Goal: Check status: Check status

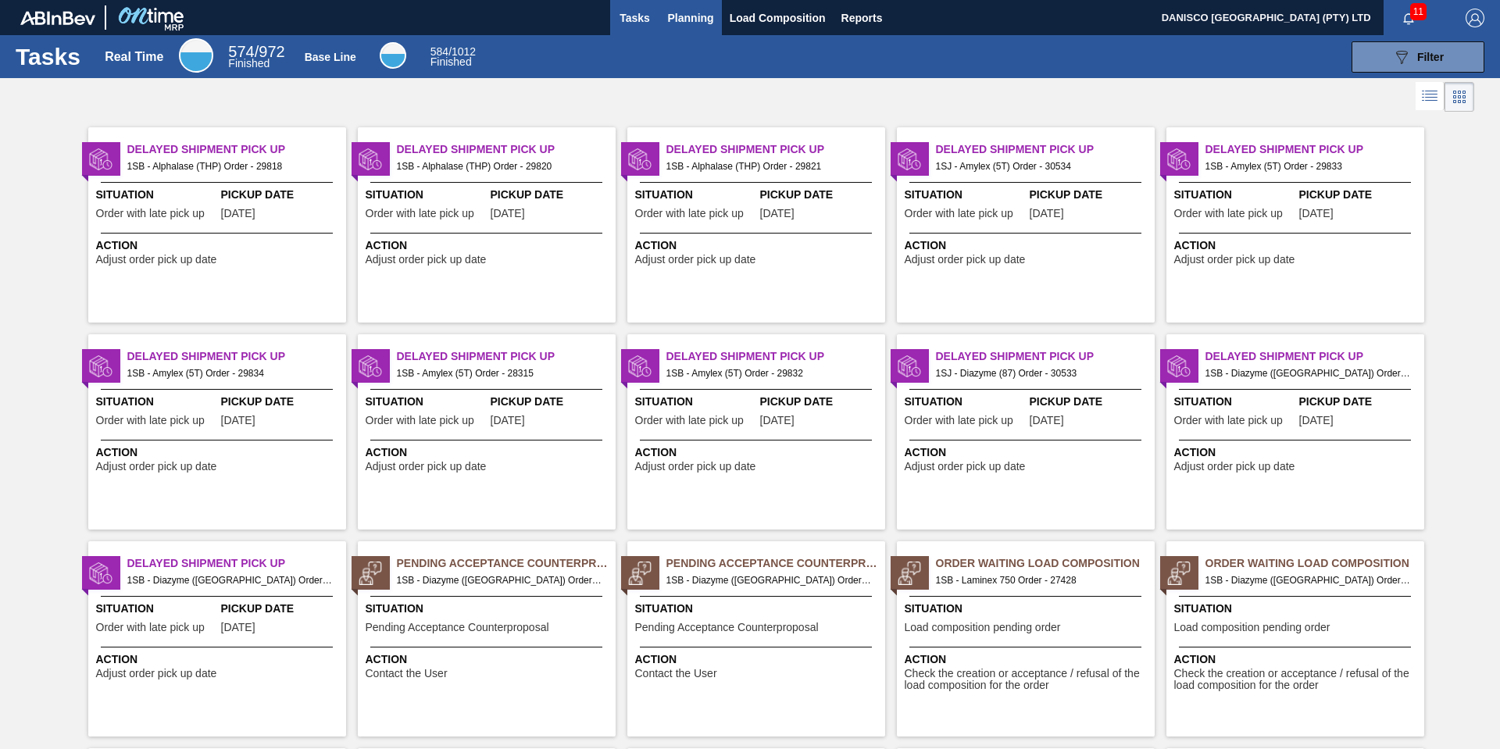
click at [686, 13] on span "Planning" at bounding box center [691, 18] width 46 height 19
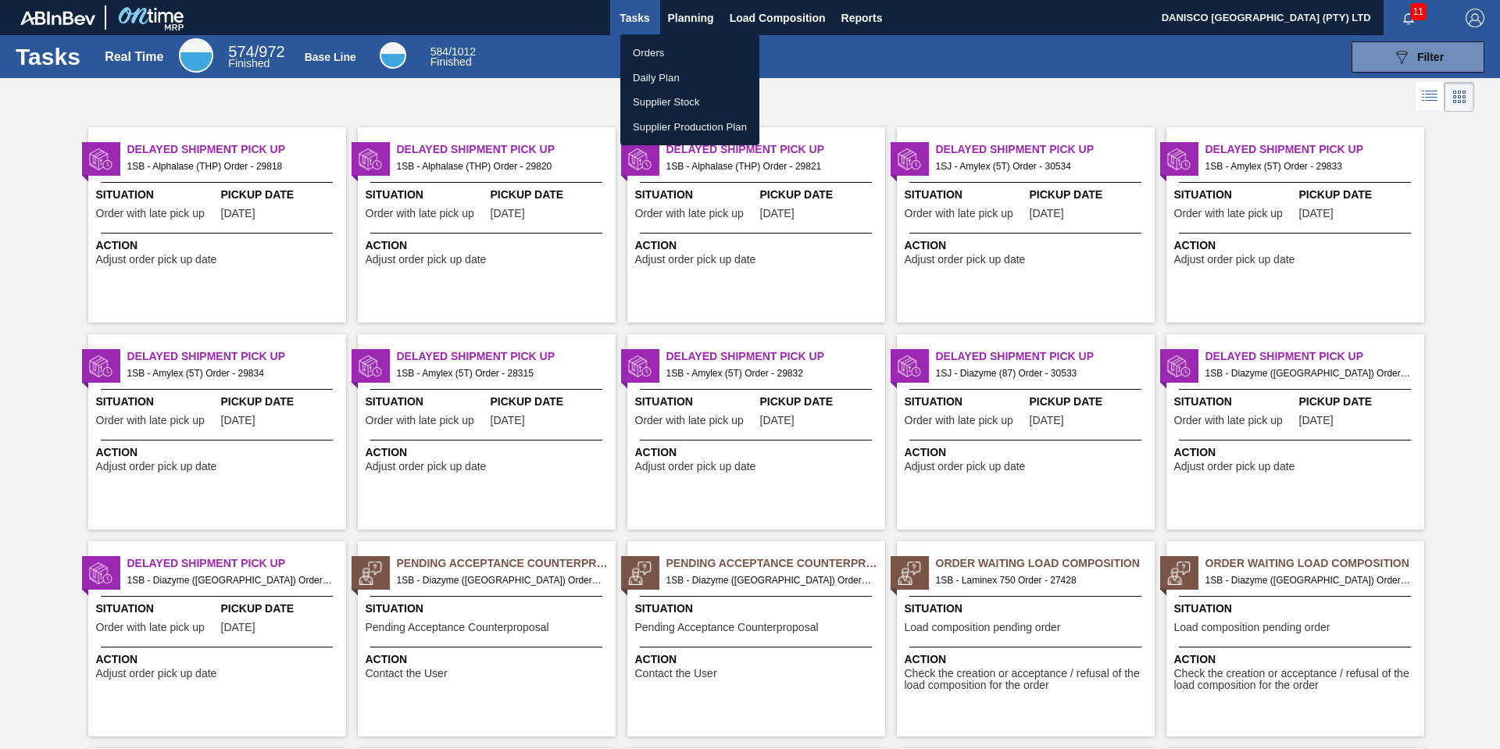
click at [651, 56] on li "Orders" at bounding box center [689, 53] width 139 height 25
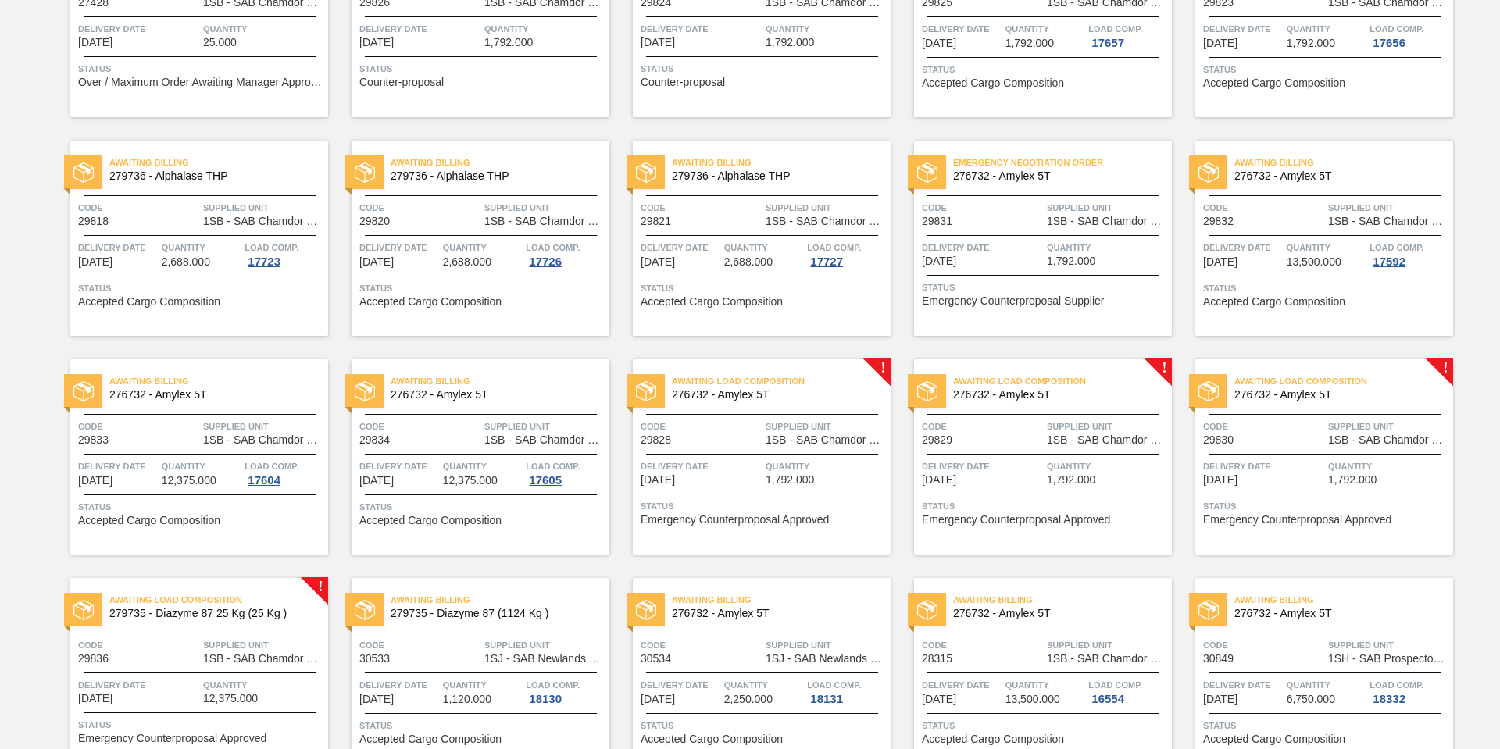
scroll to position [299, 0]
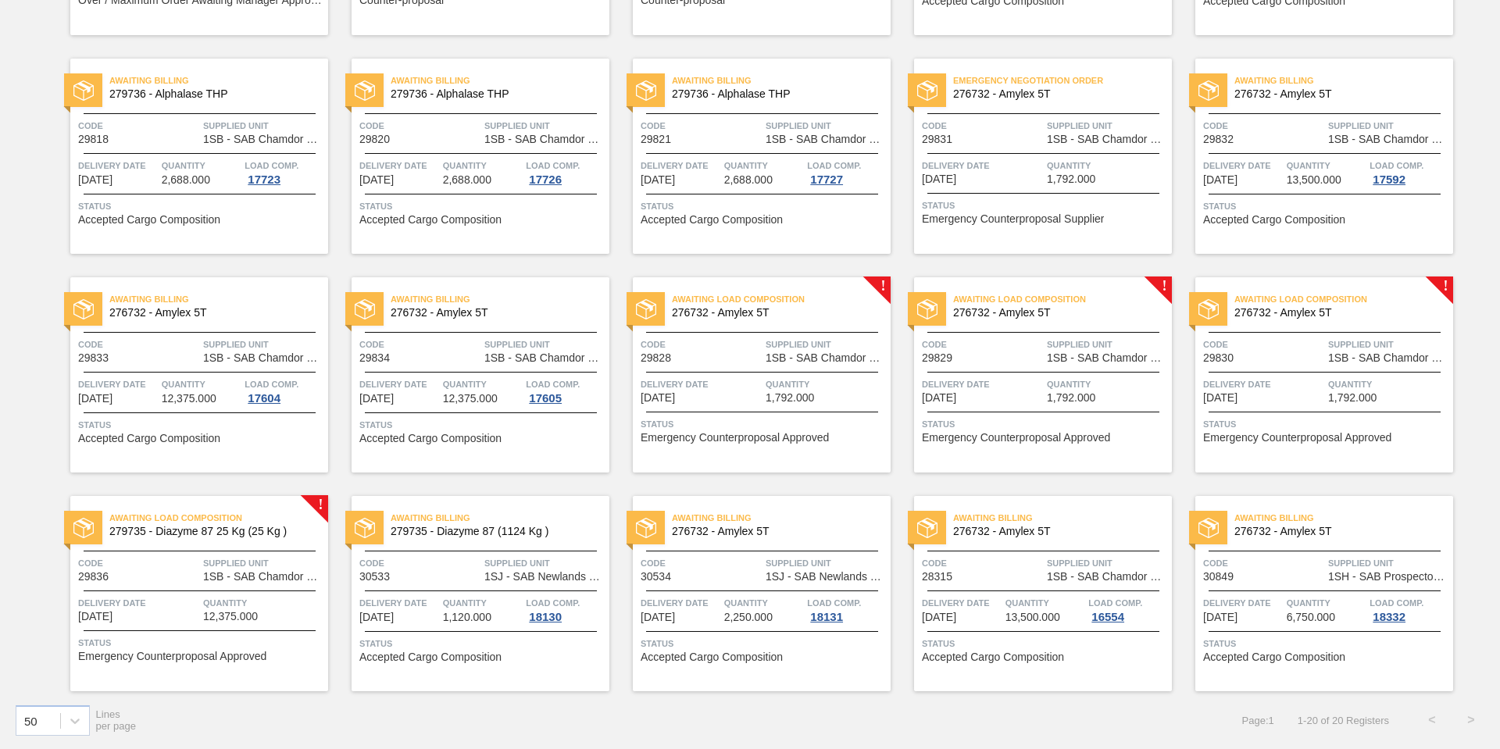
click at [1242, 573] on div "Code 30849" at bounding box center [1263, 569] width 121 height 27
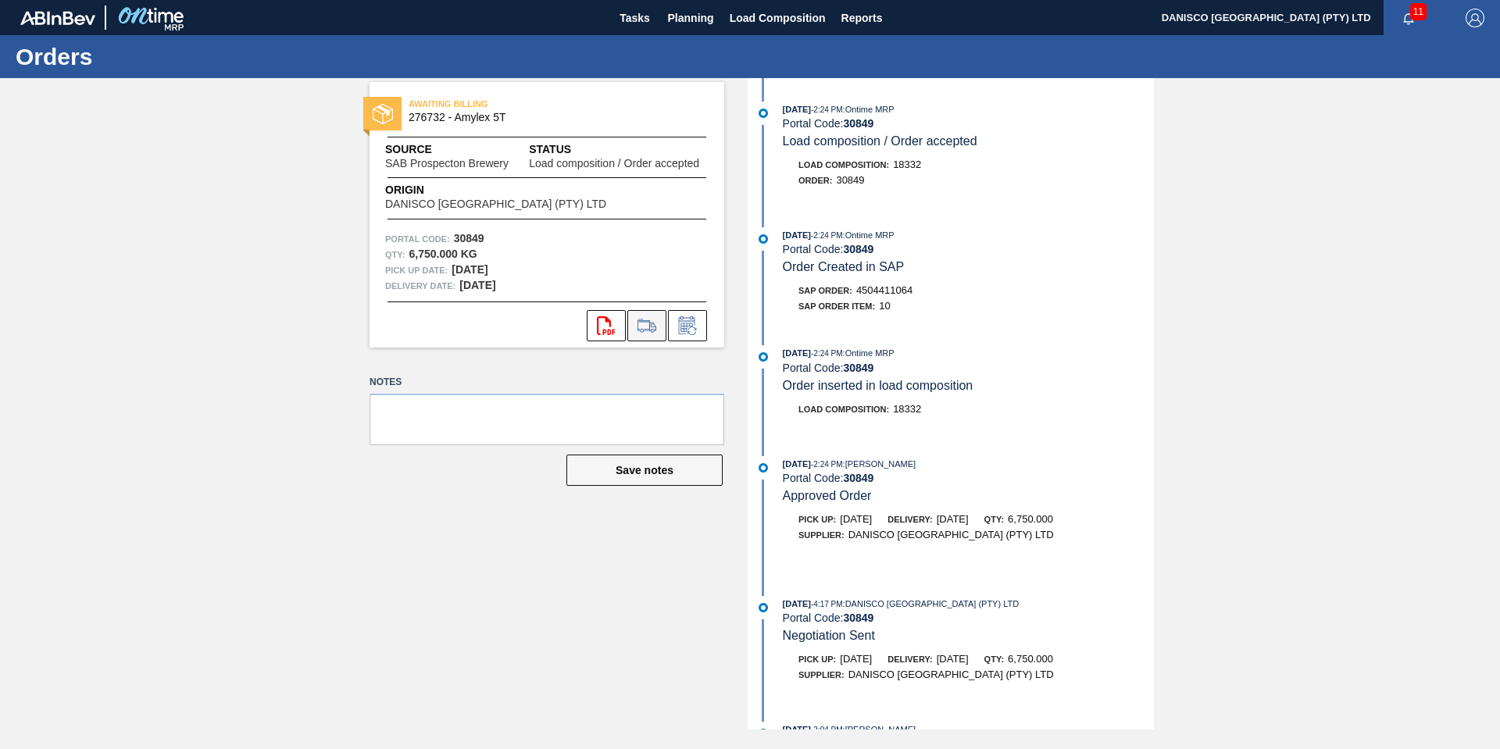
click at [647, 327] on icon at bounding box center [647, 325] width 25 height 19
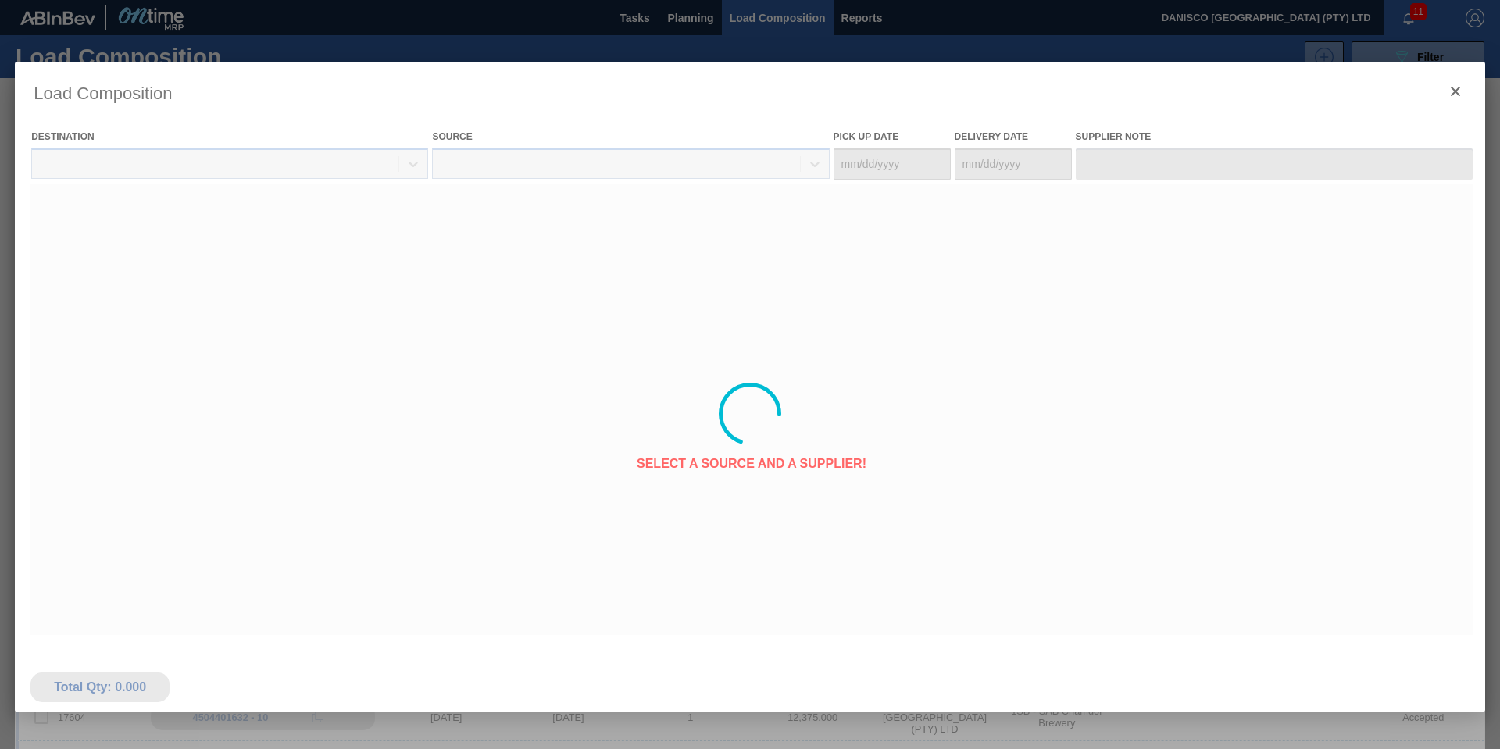
type Date "[DATE]"
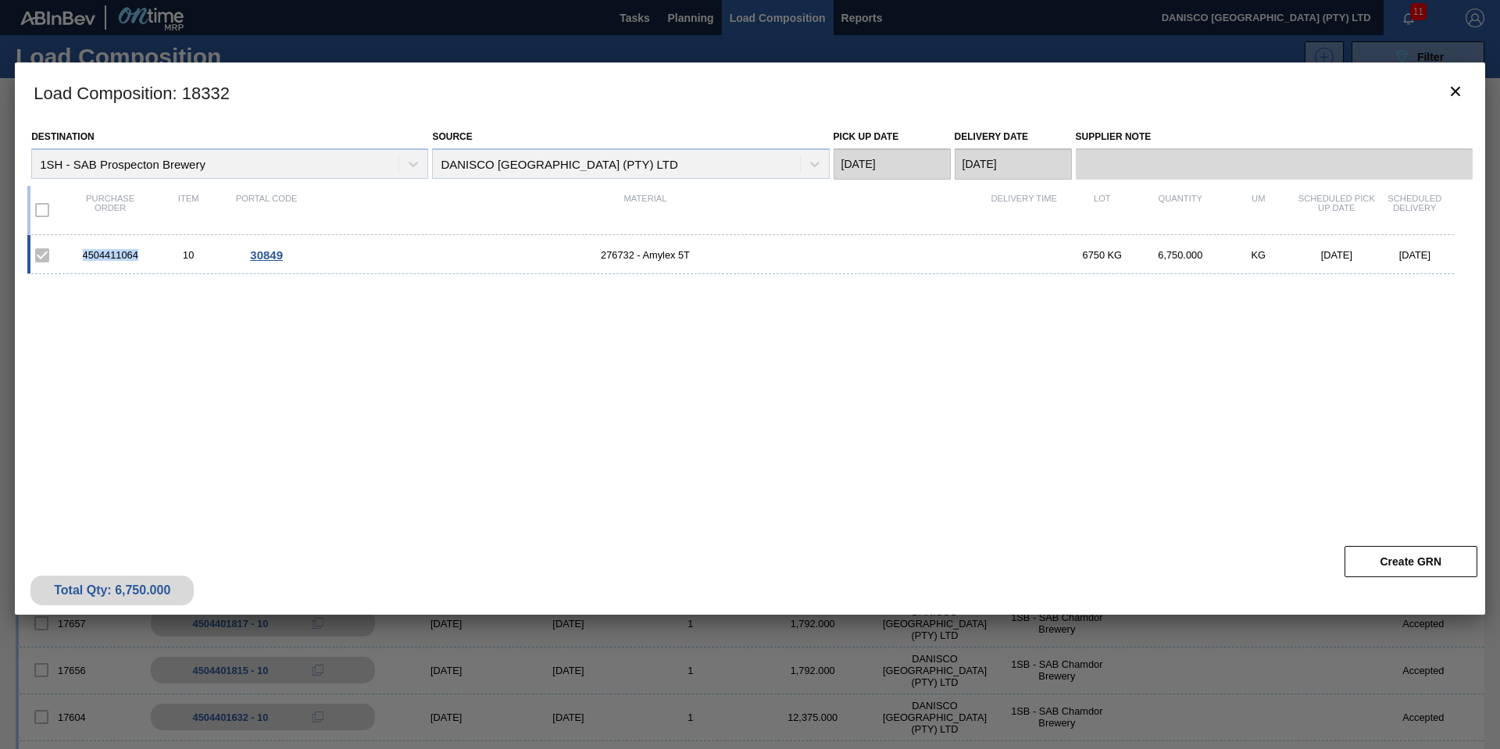
drag, startPoint x: 141, startPoint y: 254, endPoint x: 75, endPoint y: 255, distance: 66.4
click at [74, 254] on div "4504411064" at bounding box center [110, 255] width 78 height 12
copy div "4504411064"
click at [1454, 90] on icon "botão de ícone" at bounding box center [1455, 91] width 9 height 9
